Goal: Transaction & Acquisition: Purchase product/service

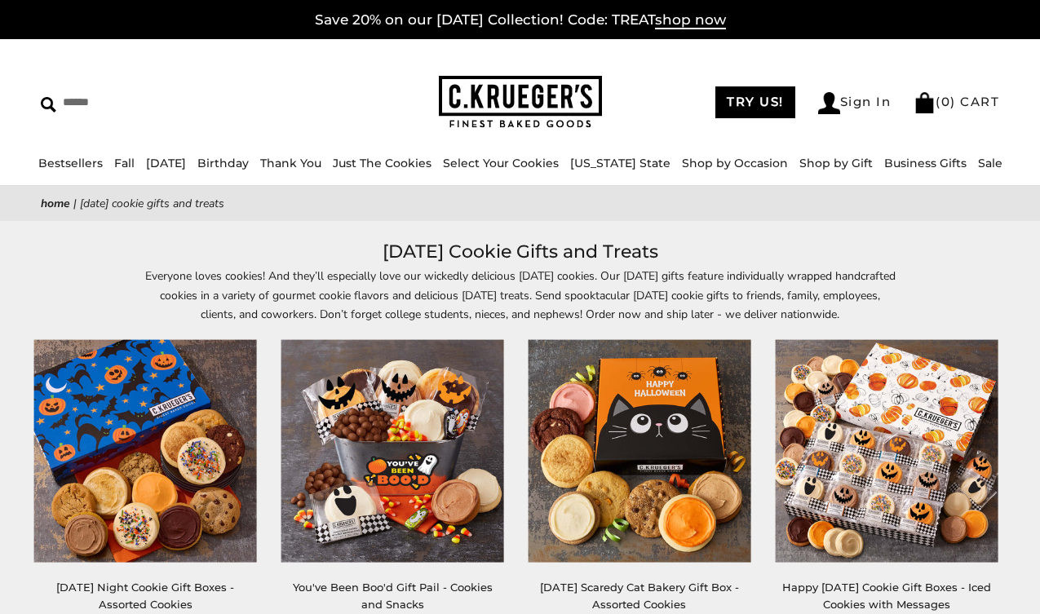
click at [493, 96] on img at bounding box center [520, 102] width 163 height 53
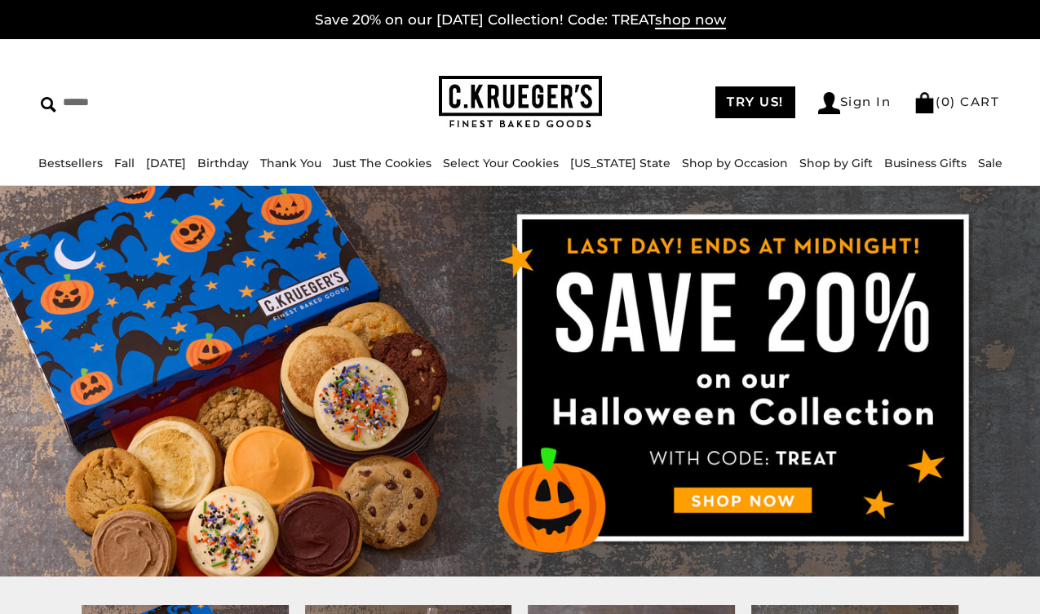
click at [725, 492] on img at bounding box center [520, 381] width 1040 height 391
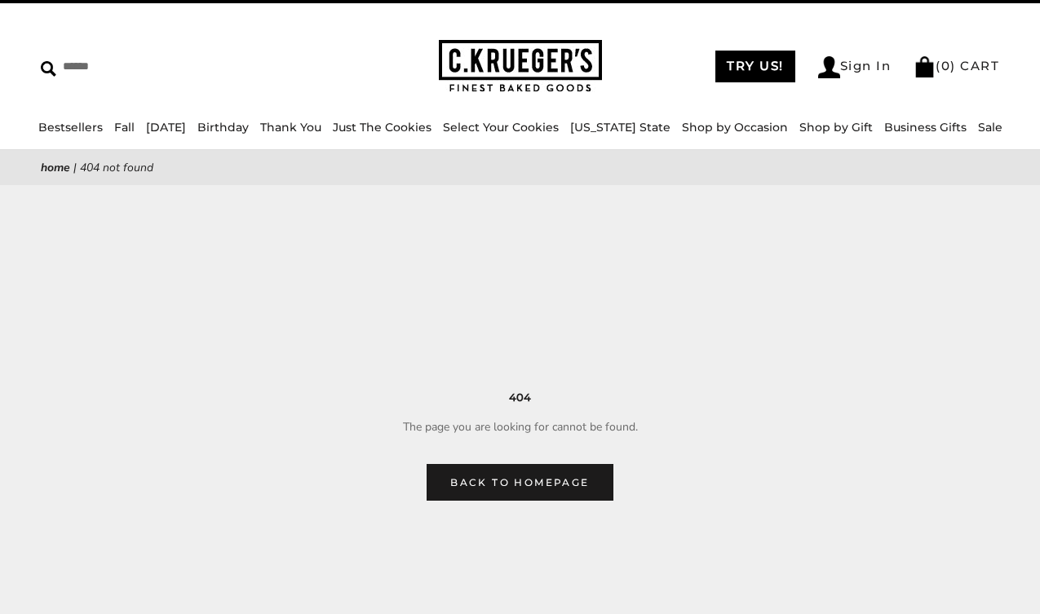
scroll to position [60, 0]
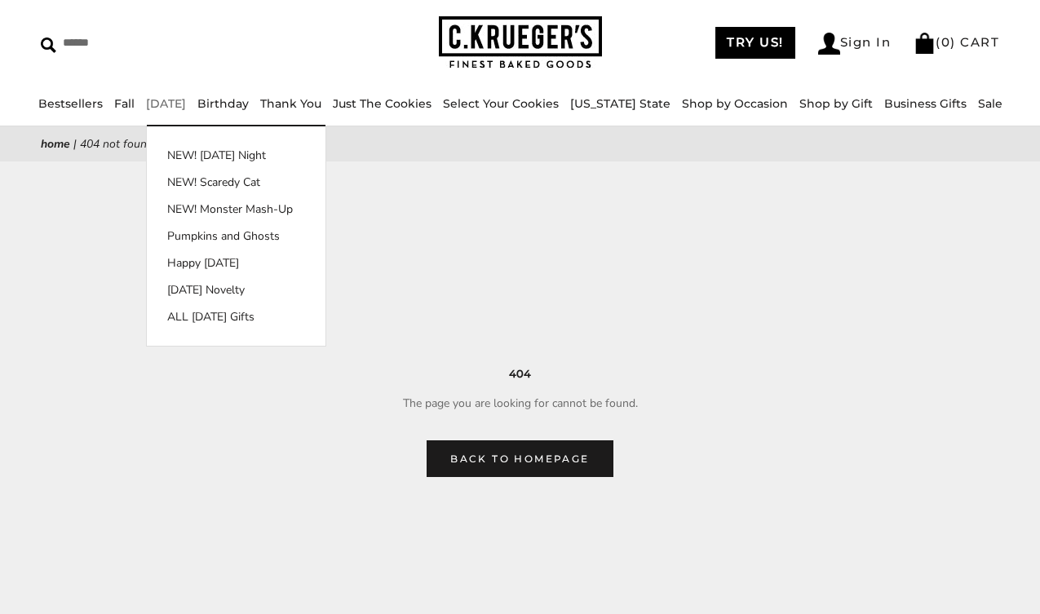
click at [184, 101] on link "[DATE]" at bounding box center [166, 103] width 40 height 15
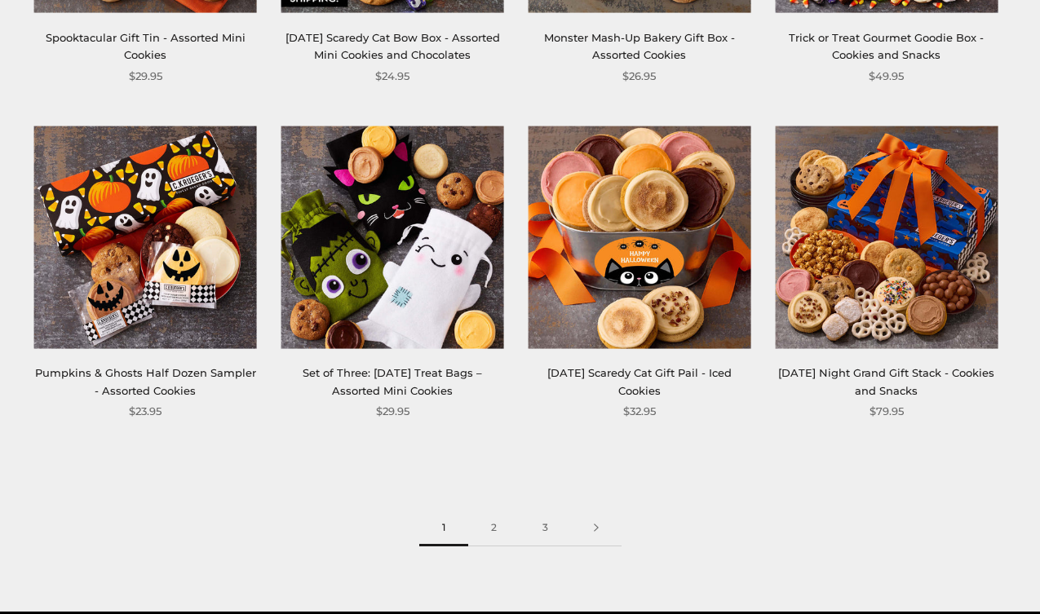
scroll to position [2019, 0]
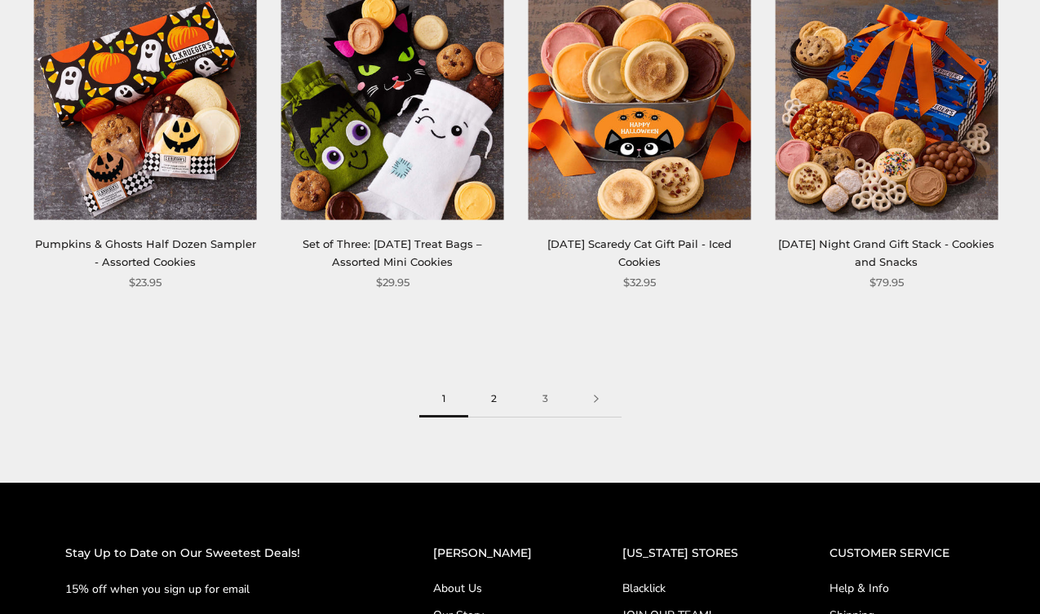
click at [494, 400] on link "2" at bounding box center [493, 399] width 51 height 37
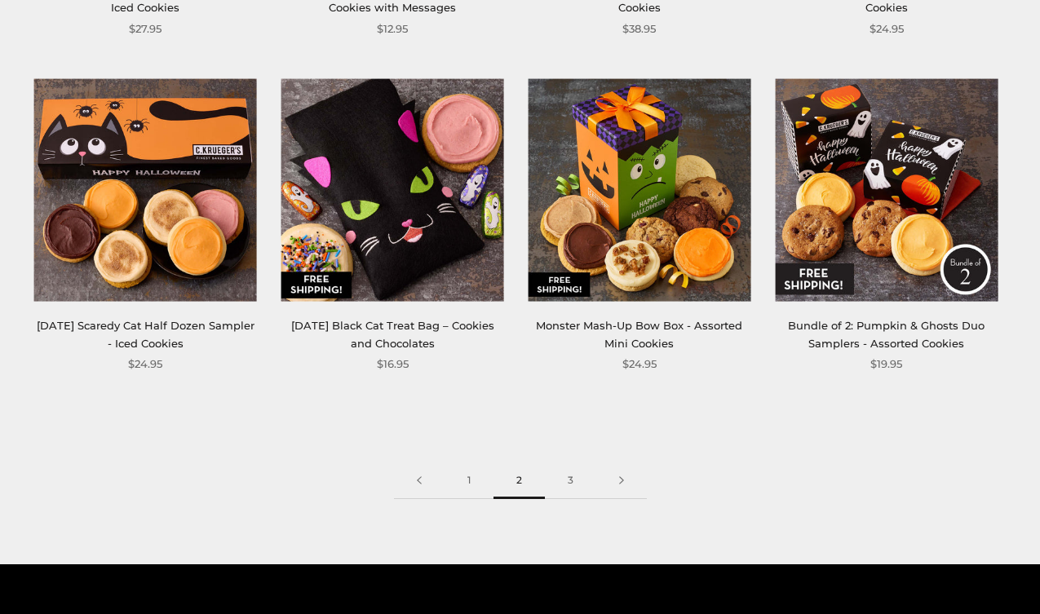
scroll to position [1988, 0]
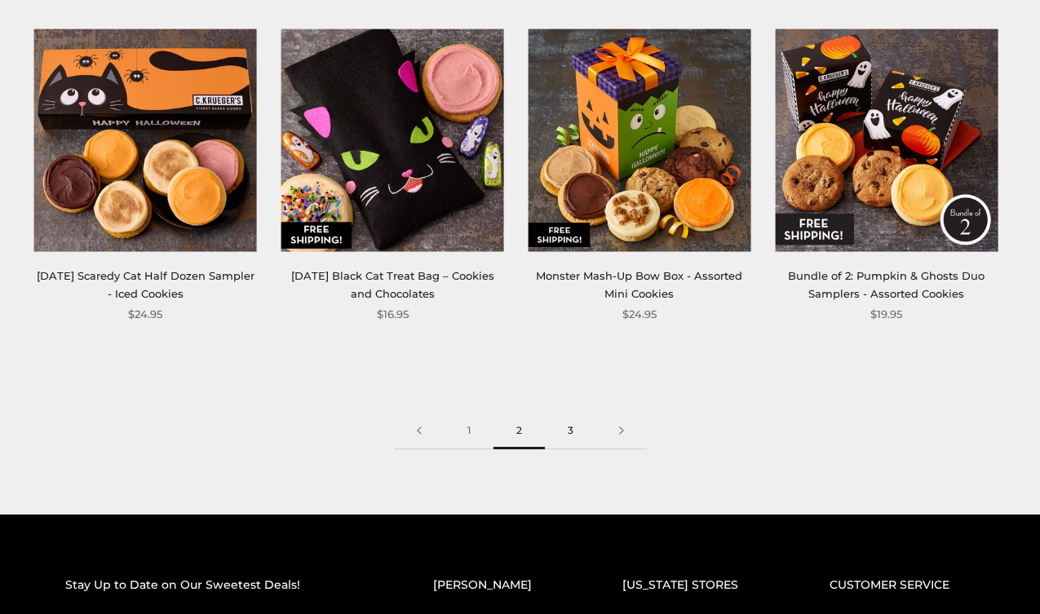
click at [577, 436] on link "3" at bounding box center [570, 431] width 51 height 37
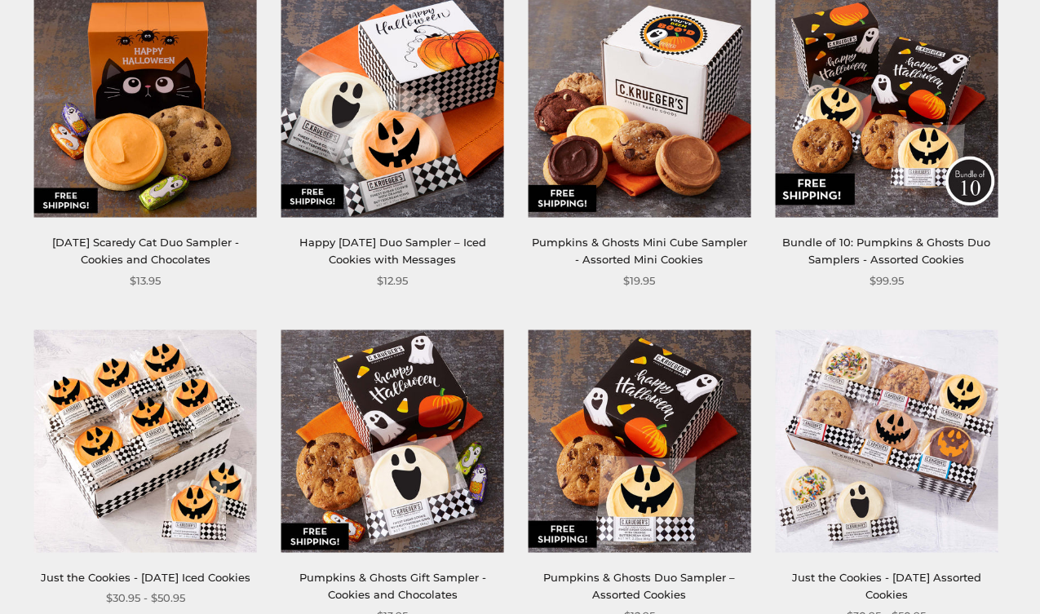
scroll to position [834, 0]
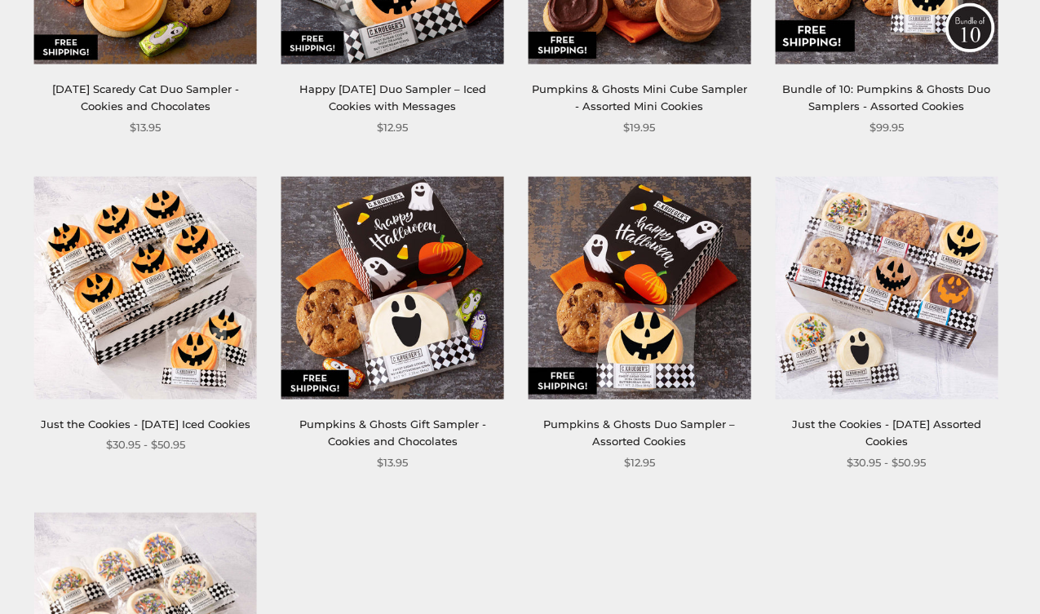
click at [900, 305] on img at bounding box center [886, 288] width 223 height 223
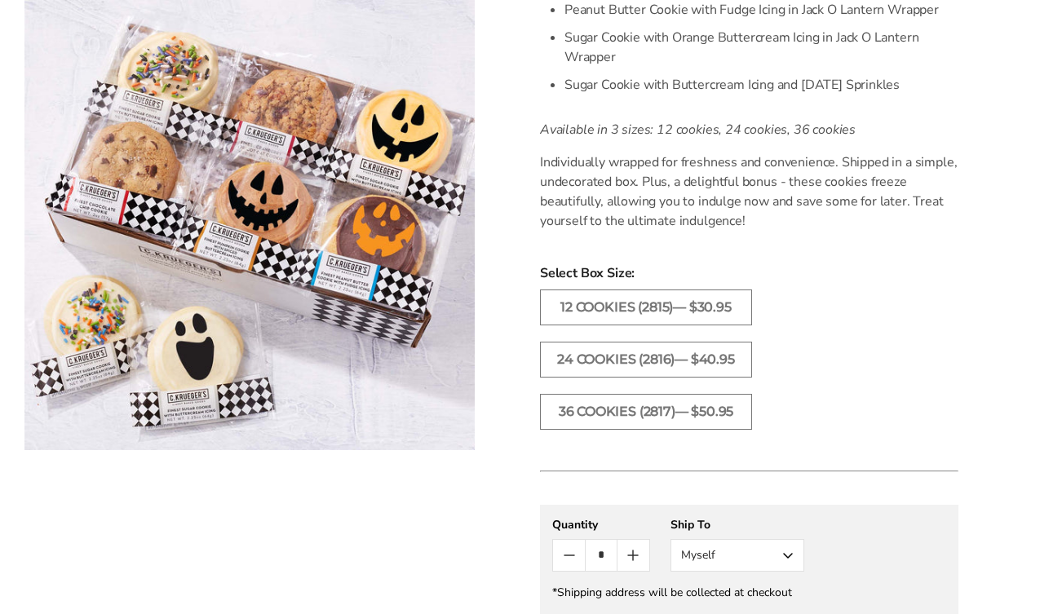
scroll to position [806, 0]
